Goal: Use online tool/utility: Utilize a website feature to perform a specific function

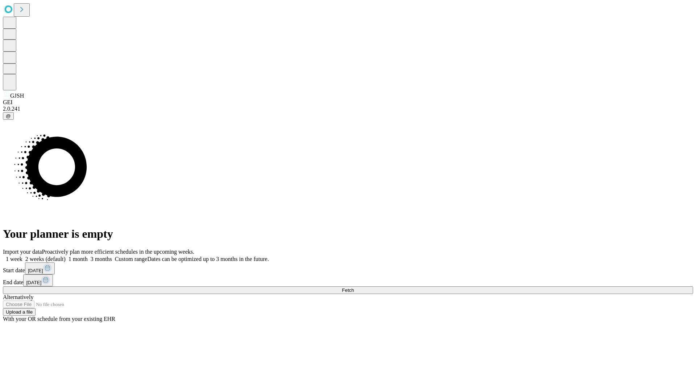
click at [66, 256] on label "2 weeks (default)" at bounding box center [43, 259] width 43 height 6
click at [354, 287] on span "Fetch" at bounding box center [348, 289] width 12 height 5
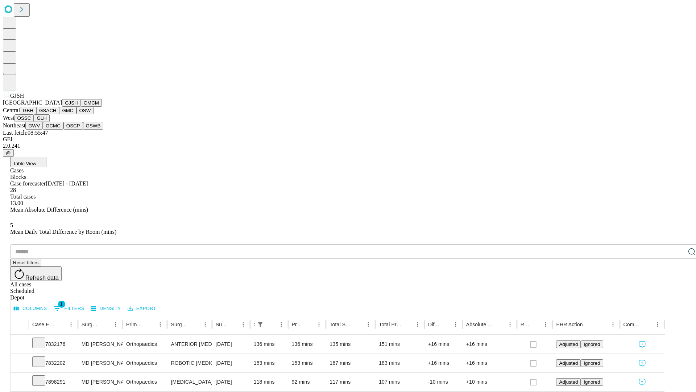
click at [81, 107] on button "GMCM" at bounding box center [91, 103] width 21 height 8
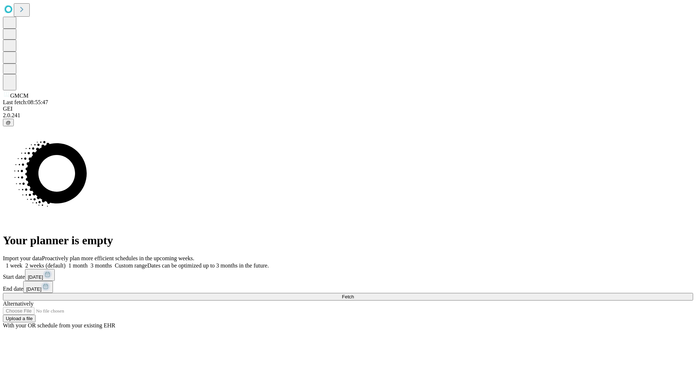
click at [354, 294] on span "Fetch" at bounding box center [348, 296] width 12 height 5
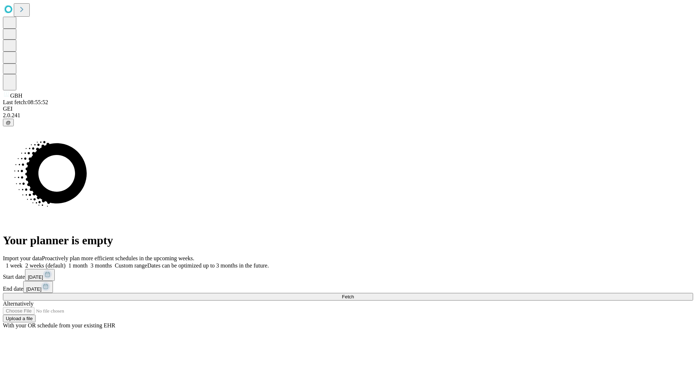
click at [66, 262] on label "2 weeks (default)" at bounding box center [43, 265] width 43 height 6
click at [354, 294] on span "Fetch" at bounding box center [348, 296] width 12 height 5
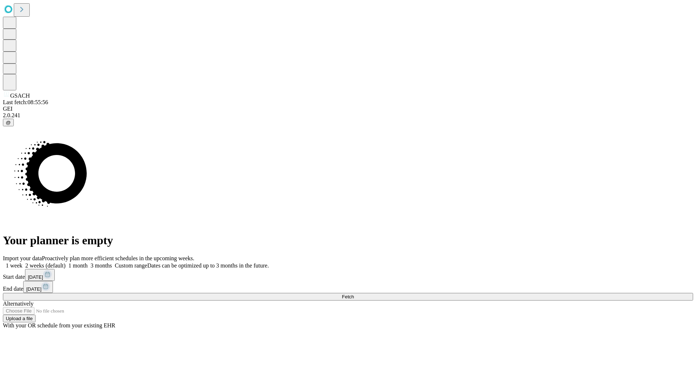
click at [66, 262] on label "2 weeks (default)" at bounding box center [43, 265] width 43 height 6
click at [354, 294] on span "Fetch" at bounding box center [348, 296] width 12 height 5
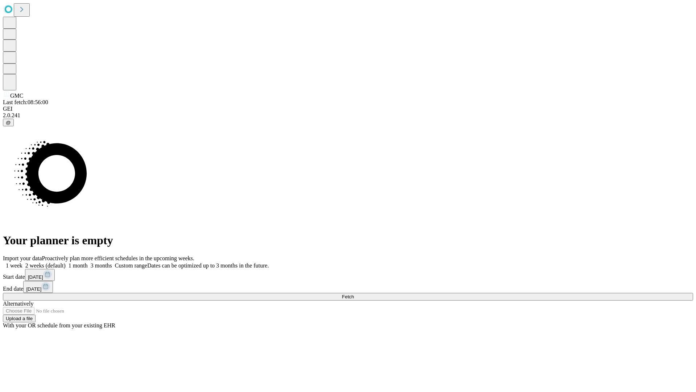
click at [66, 262] on label "2 weeks (default)" at bounding box center [43, 265] width 43 height 6
click at [354, 294] on span "Fetch" at bounding box center [348, 296] width 12 height 5
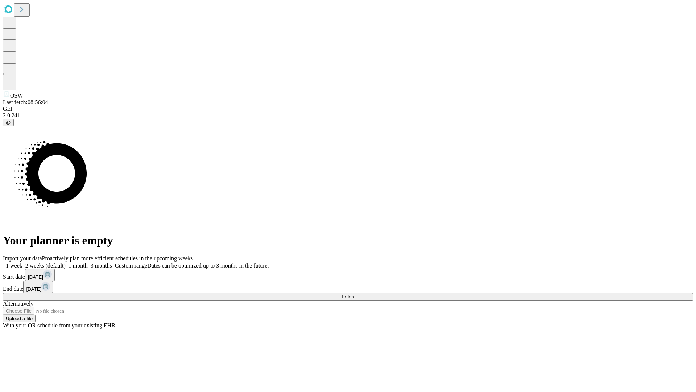
click at [66, 262] on label "2 weeks (default)" at bounding box center [43, 265] width 43 height 6
click at [354, 294] on span "Fetch" at bounding box center [348, 296] width 12 height 5
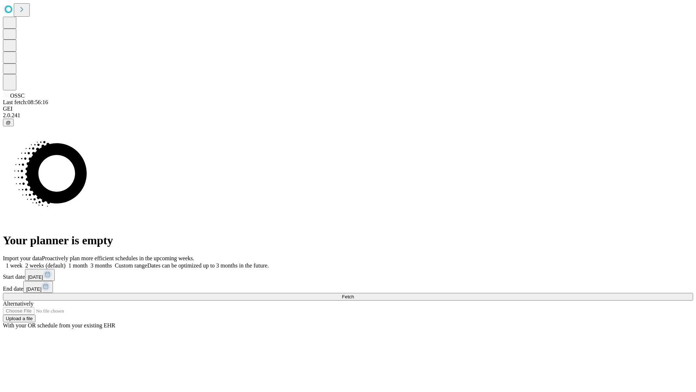
click at [66, 262] on label "2 weeks (default)" at bounding box center [43, 265] width 43 height 6
click at [354, 294] on span "Fetch" at bounding box center [348, 296] width 12 height 5
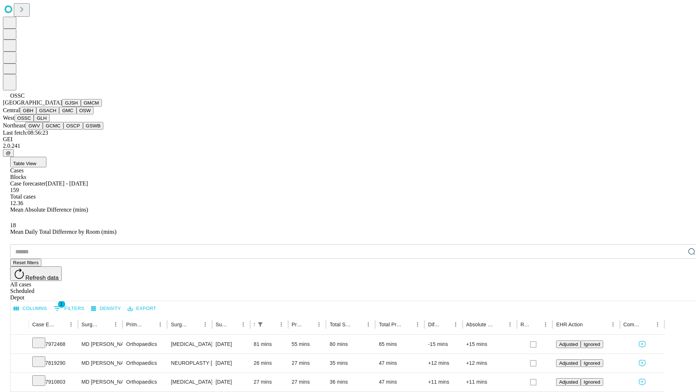
click at [49, 122] on button "GLH" at bounding box center [42, 118] width 16 height 8
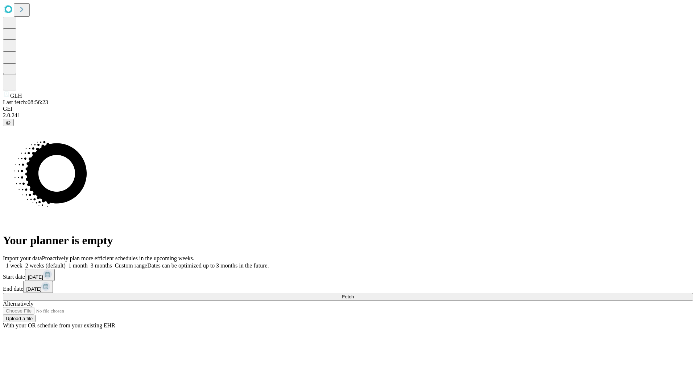
click at [66, 262] on label "2 weeks (default)" at bounding box center [43, 265] width 43 height 6
click at [354, 294] on span "Fetch" at bounding box center [348, 296] width 12 height 5
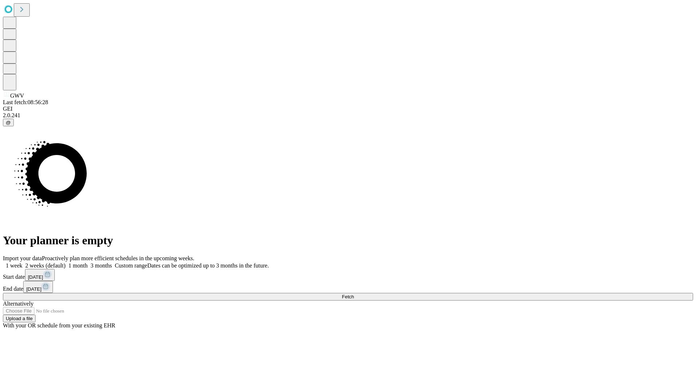
click at [66, 262] on label "2 weeks (default)" at bounding box center [43, 265] width 43 height 6
click at [354, 294] on span "Fetch" at bounding box center [348, 296] width 12 height 5
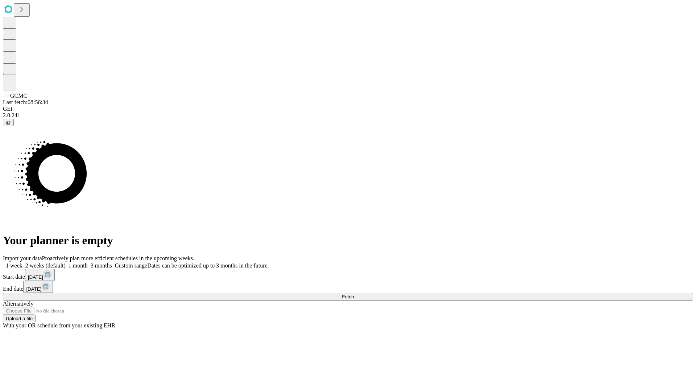
click at [66, 262] on label "2 weeks (default)" at bounding box center [43, 265] width 43 height 6
click at [354, 294] on span "Fetch" at bounding box center [348, 296] width 12 height 5
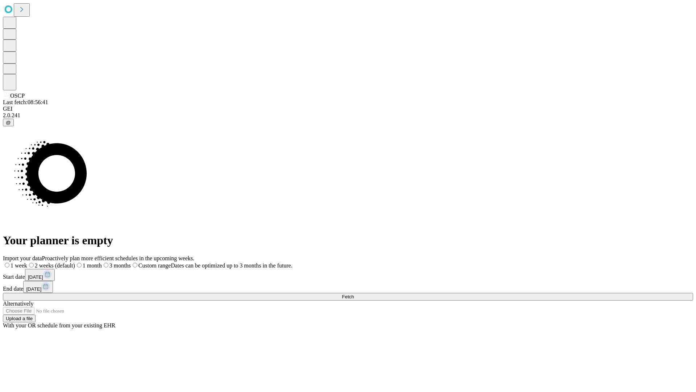
click at [75, 262] on label "2 weeks (default)" at bounding box center [51, 265] width 48 height 6
click at [354, 294] on span "Fetch" at bounding box center [348, 296] width 12 height 5
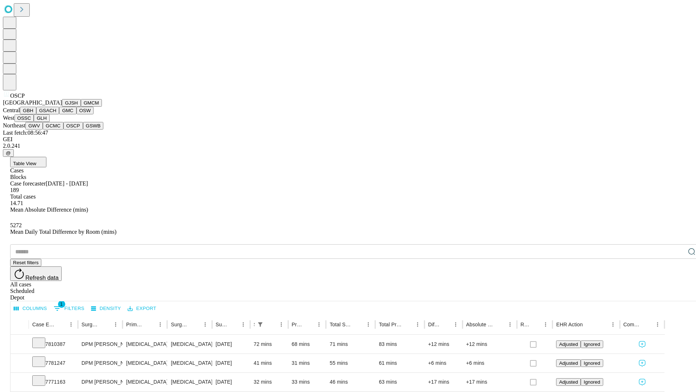
click at [83, 129] on button "GSWB" at bounding box center [93, 126] width 21 height 8
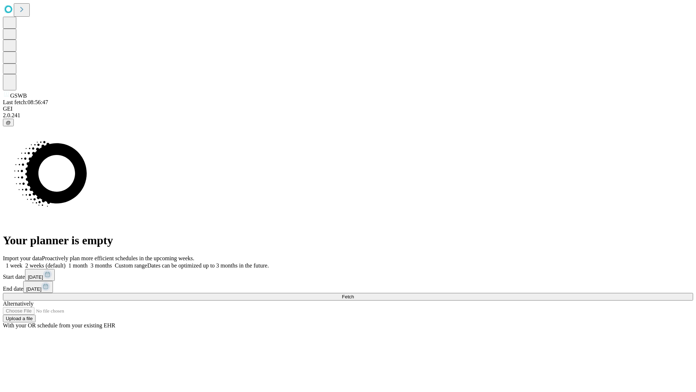
click at [66, 262] on label "2 weeks (default)" at bounding box center [43, 265] width 43 height 6
click at [354, 294] on span "Fetch" at bounding box center [348, 296] width 12 height 5
